Goal: Transaction & Acquisition: Purchase product/service

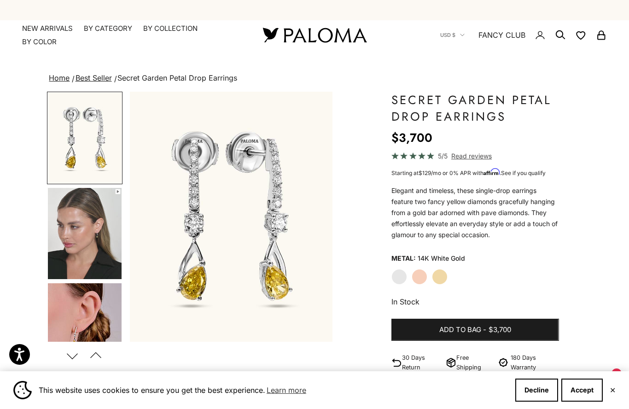
click at [51, 31] on link "NEW ARRIVALS" at bounding box center [47, 28] width 51 height 9
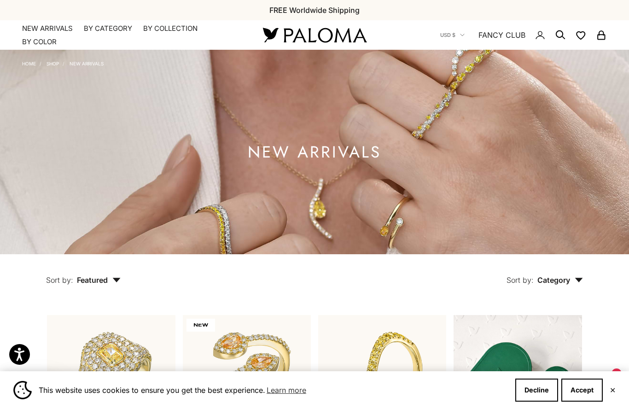
click at [107, 31] on summary "By Category" at bounding box center [108, 28] width 48 height 9
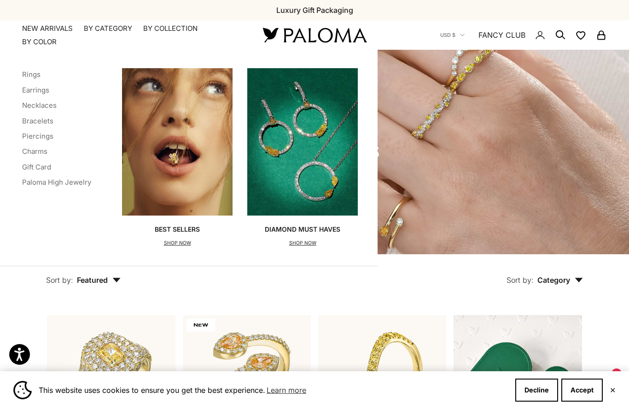
click at [32, 77] on link "Rings" at bounding box center [31, 74] width 18 height 9
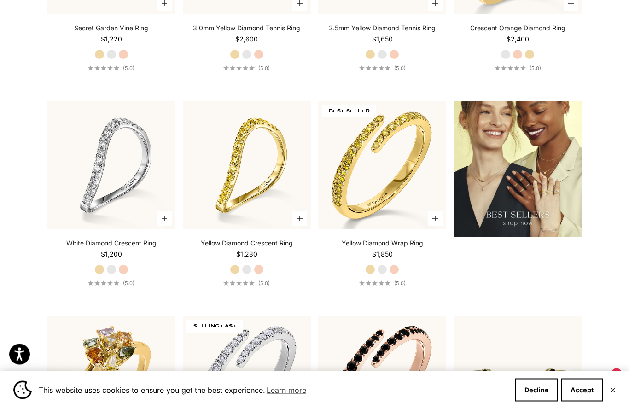
scroll to position [1074, 0]
click at [235, 221] on img at bounding box center [246, 164] width 141 height 141
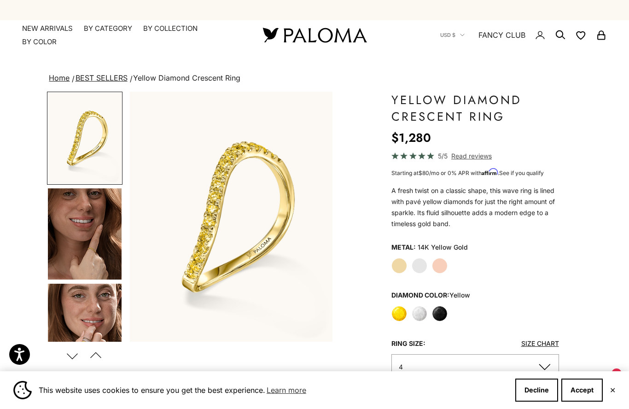
click at [93, 262] on img "Go to item 4" at bounding box center [85, 233] width 74 height 91
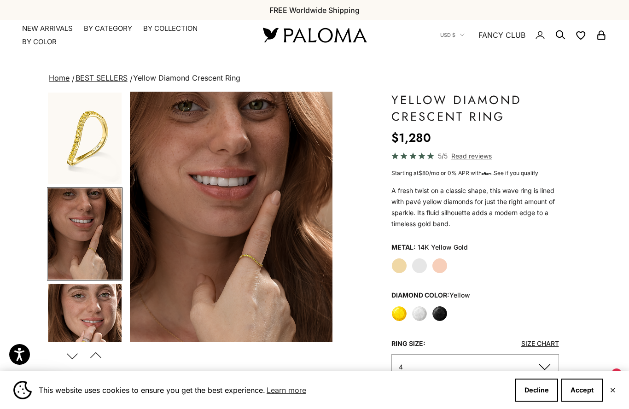
scroll to position [16, 0]
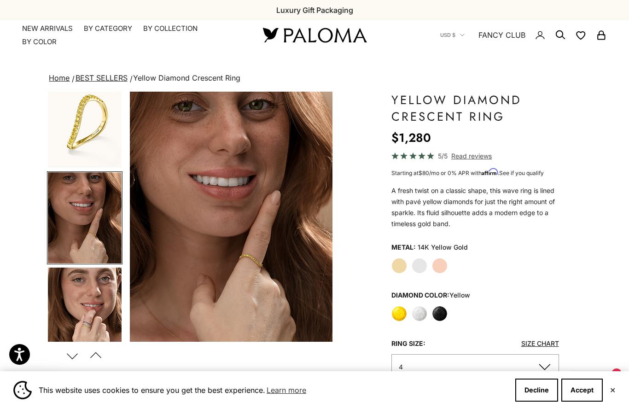
click at [81, 299] on img "Go to item 5" at bounding box center [85, 313] width 74 height 91
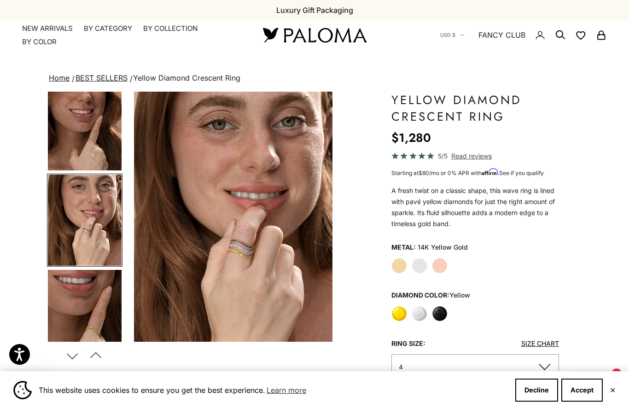
scroll to position [111, 0]
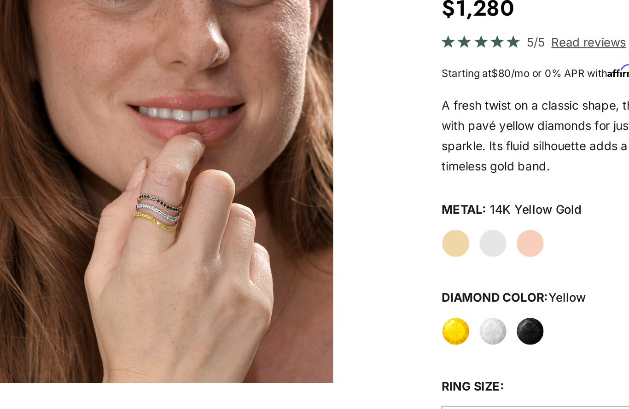
click at [432, 306] on label "Black" at bounding box center [440, 314] width 16 height 16
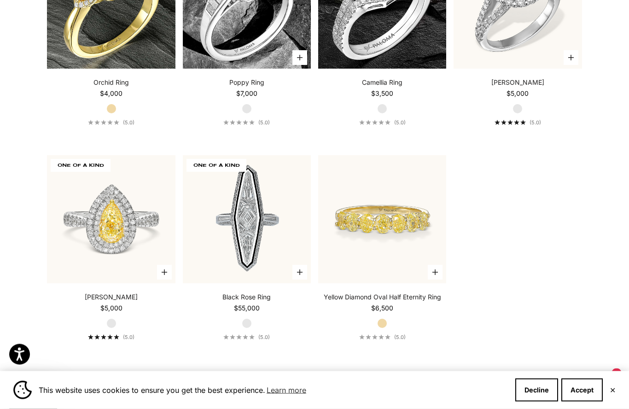
scroll to position [3597, 0]
